Goal: Information Seeking & Learning: Understand process/instructions

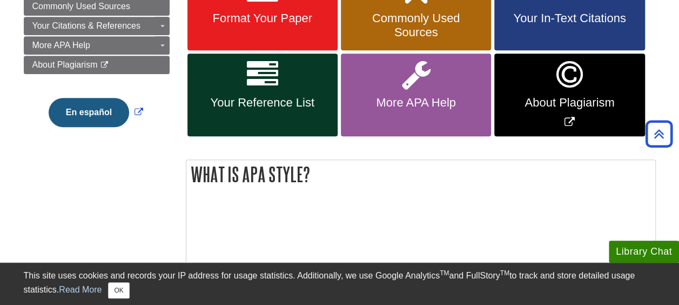
scroll to position [244, 0]
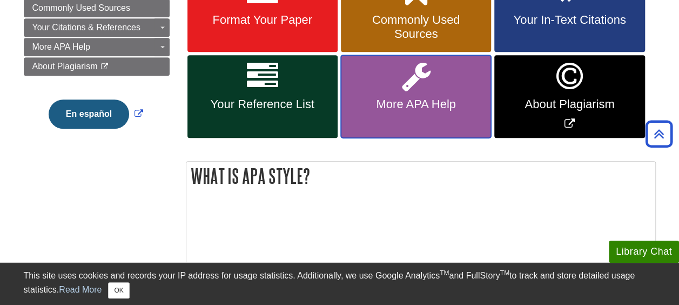
click at [392, 86] on link "More APA Help" at bounding box center [416, 96] width 150 height 83
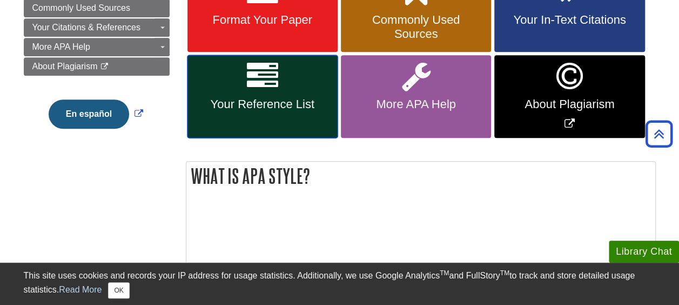
click at [241, 116] on link "Your Reference List" at bounding box center [262, 96] width 150 height 83
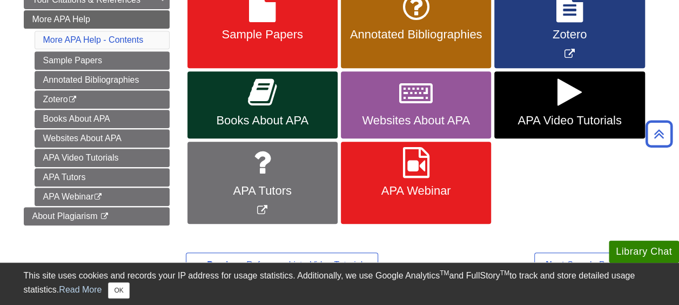
scroll to position [231, 0]
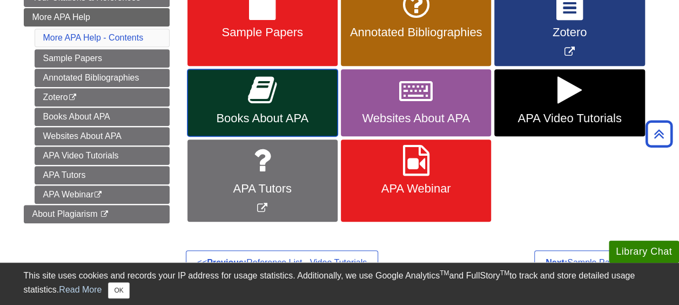
click at [278, 123] on span "Books About APA" at bounding box center [262, 118] width 134 height 14
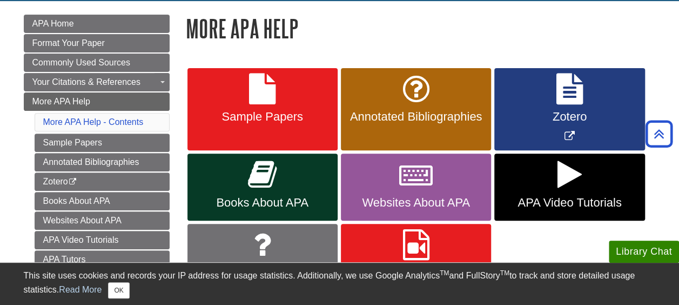
scroll to position [146, 0]
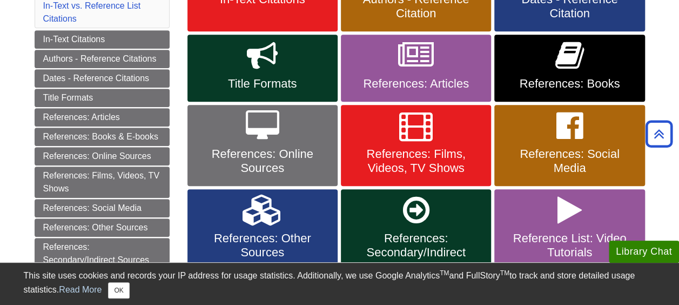
scroll to position [141, 0]
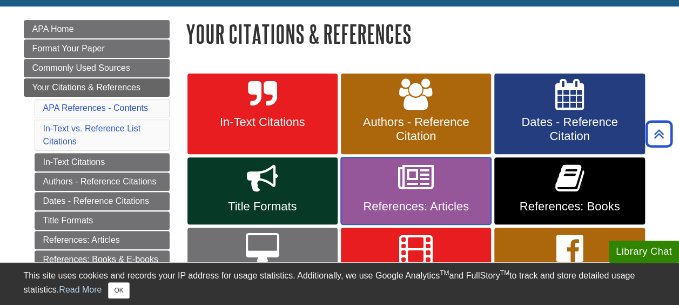
click at [420, 210] on span "References: Articles" at bounding box center [416, 206] width 134 height 14
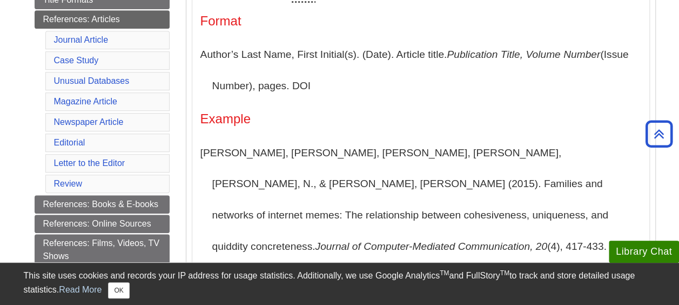
scroll to position [303, 0]
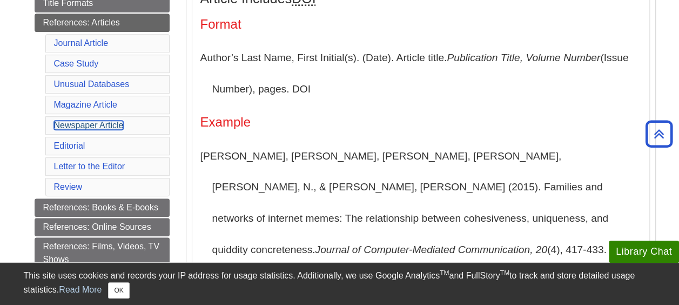
click at [115, 120] on link "Newspaper Article" at bounding box center [89, 124] width 70 height 9
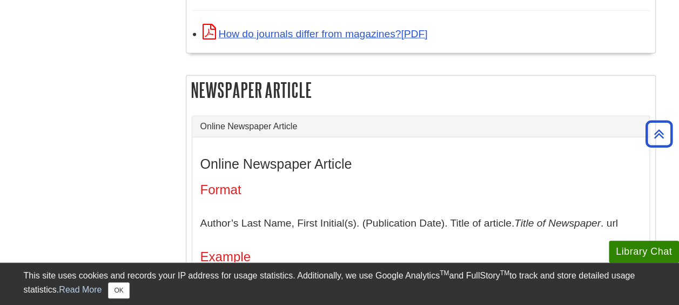
scroll to position [1547, 0]
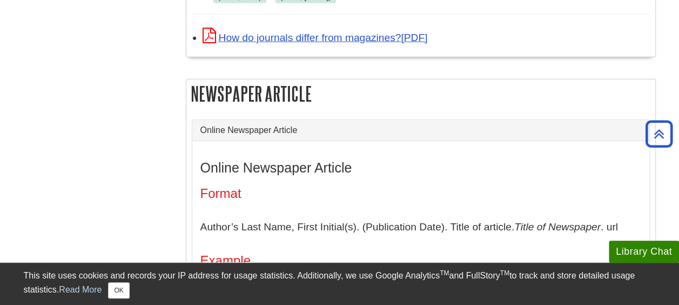
drag, startPoint x: 675, startPoint y: 184, endPoint x: 680, endPoint y: 194, distance: 12.1
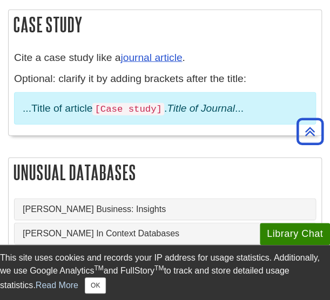
scroll to position [1536, 0]
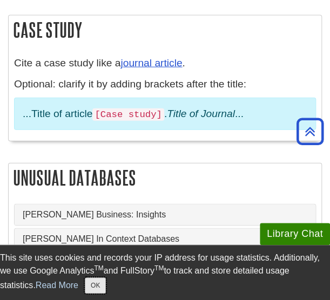
click at [85, 291] on button "OK" at bounding box center [95, 286] width 21 height 16
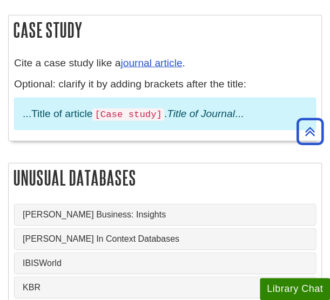
scroll to position [303, 0]
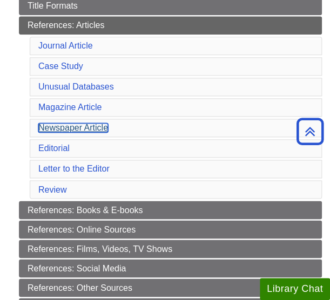
click at [102, 123] on link "Newspaper Article" at bounding box center [73, 127] width 70 height 9
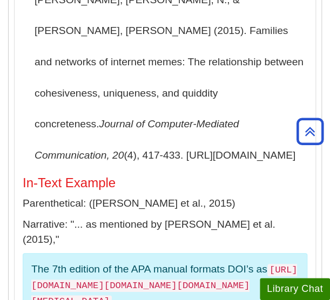
scroll to position [1075, 0]
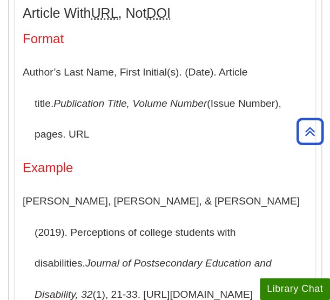
scroll to position [0, 0]
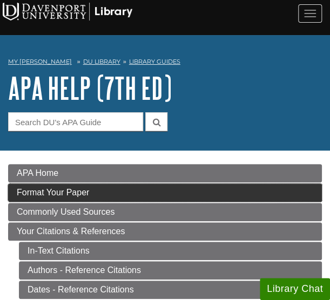
click at [100, 192] on link "Format Your Paper" at bounding box center [165, 193] width 314 height 18
